Goal: Navigation & Orientation: Find specific page/section

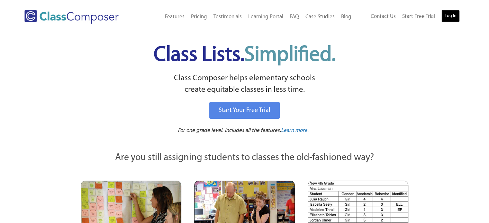
click at [455, 18] on link "Log In" at bounding box center [450, 16] width 18 height 13
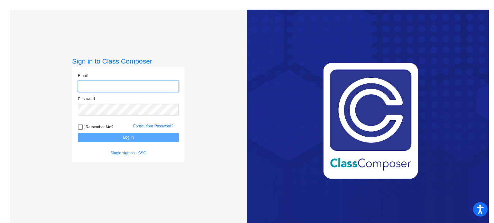
type input "[EMAIL_ADDRESS][DOMAIN_NAME]"
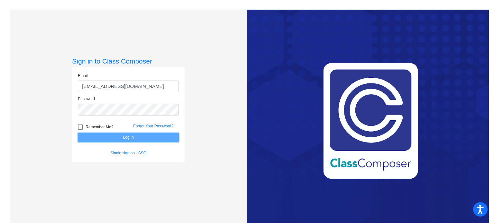
click at [149, 140] on button "Log In" at bounding box center [128, 137] width 101 height 9
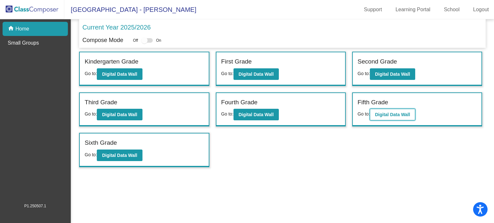
click at [401, 116] on b "Digital Data Wall" at bounding box center [392, 114] width 35 height 5
